Goal: Find contact information: Find contact information

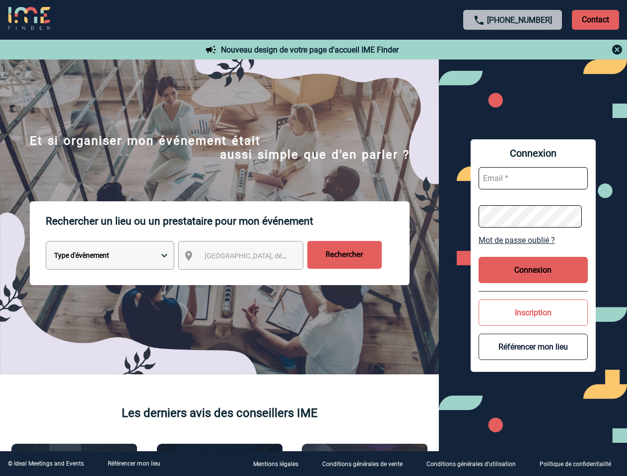
click at [313, 238] on p "Rechercher un lieu ou un prestataire pour mon événement" at bounding box center [228, 222] width 364 height 40
click at [595, 19] on p "Contact" at bounding box center [595, 20] width 47 height 20
click at [513, 50] on div at bounding box center [513, 50] width 221 height 12
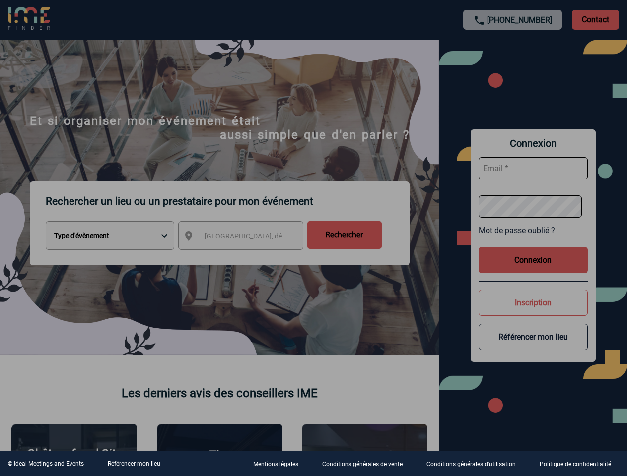
click at [250, 258] on div at bounding box center [313, 238] width 627 height 476
click at [533, 240] on div at bounding box center [313, 238] width 627 height 476
click at [533, 270] on div at bounding box center [313, 238] width 627 height 476
click at [533, 313] on div at bounding box center [313, 238] width 627 height 476
click at [533, 347] on div at bounding box center [313, 238] width 627 height 476
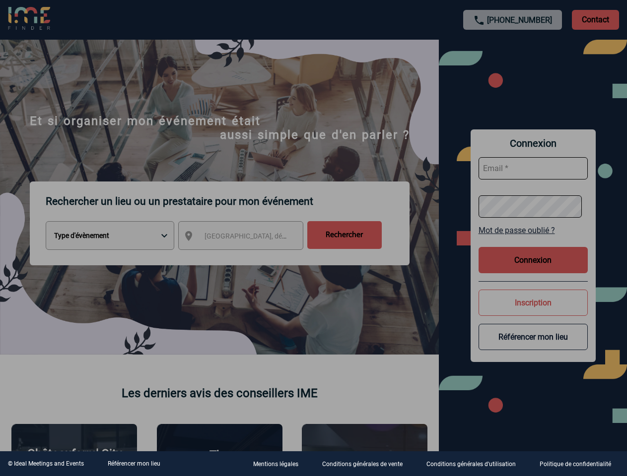
click at [134, 464] on link "Référencer mon lieu" at bounding box center [134, 464] width 53 height 7
